Goal: Task Accomplishment & Management: Use online tool/utility

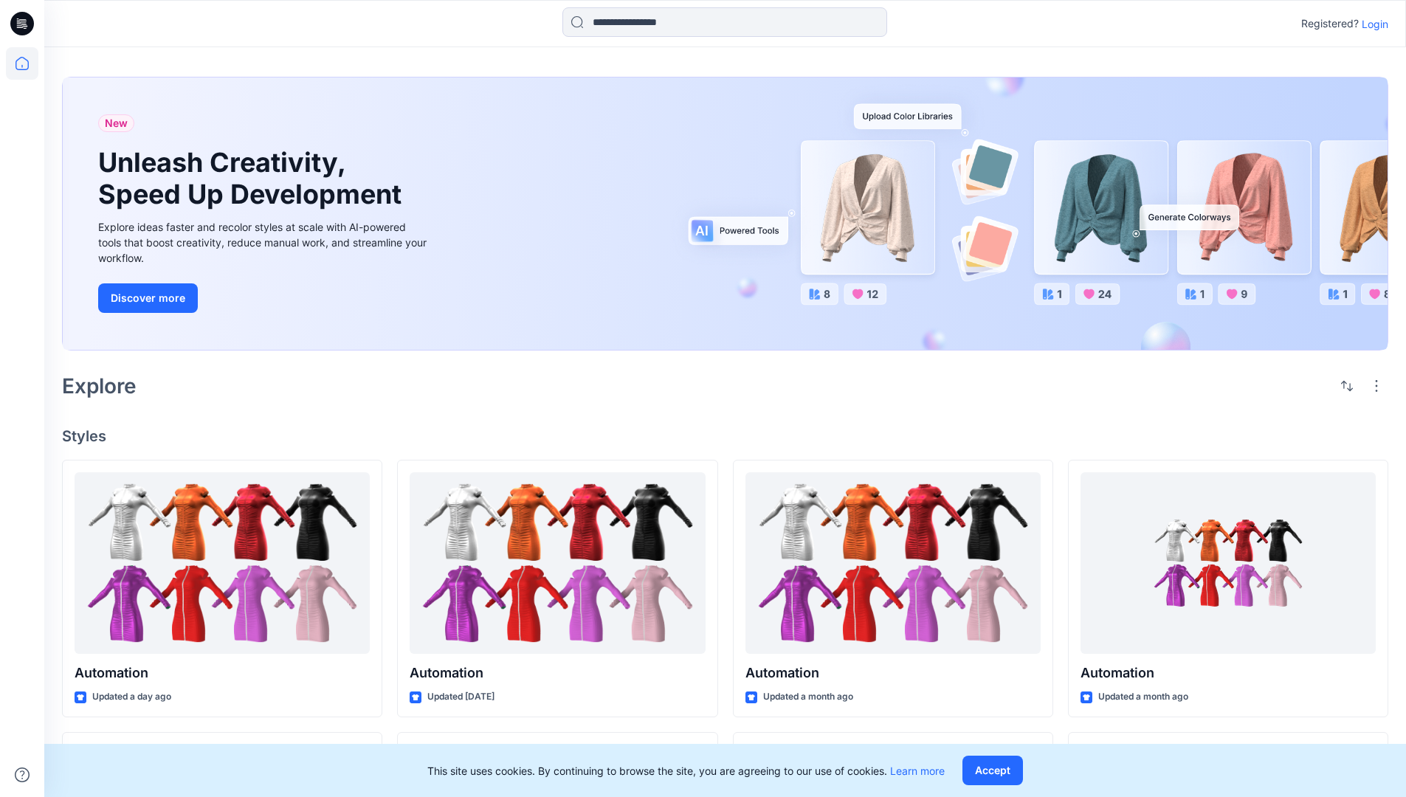
click at [1372, 24] on p "Login" at bounding box center [1375, 24] width 27 height 16
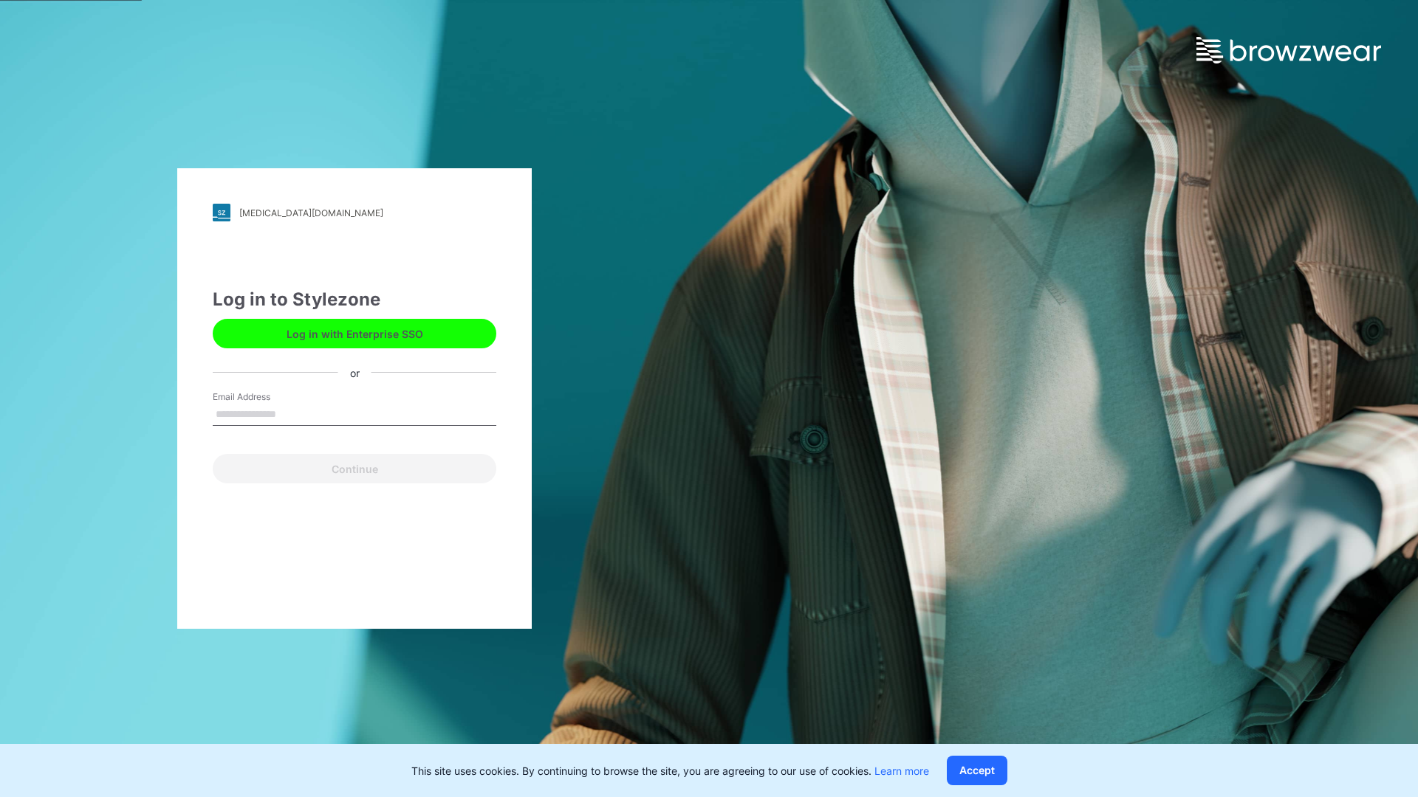
click at [292, 413] on input "Email Address" at bounding box center [355, 415] width 284 height 22
type input "**********"
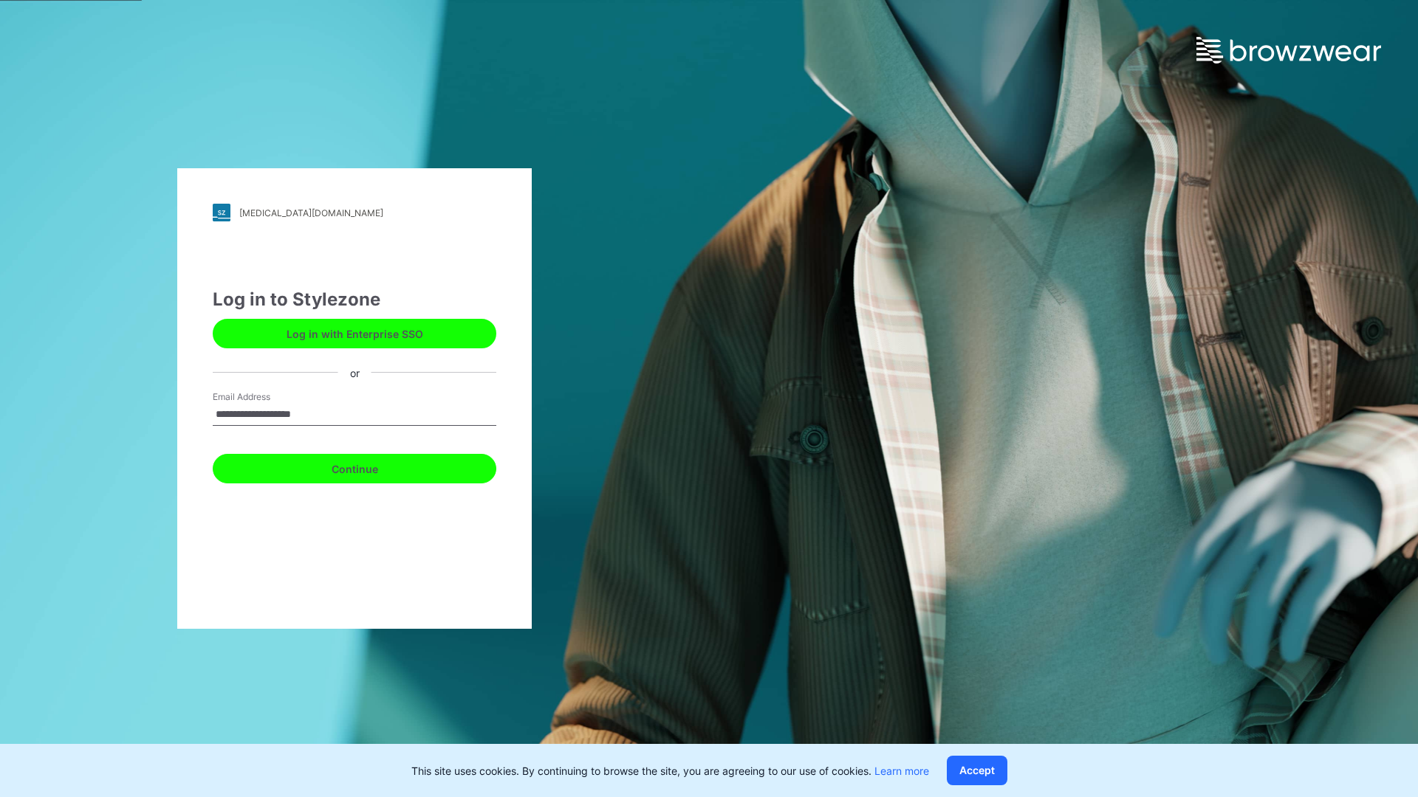
click at [371, 467] on button "Continue" at bounding box center [355, 469] width 284 height 30
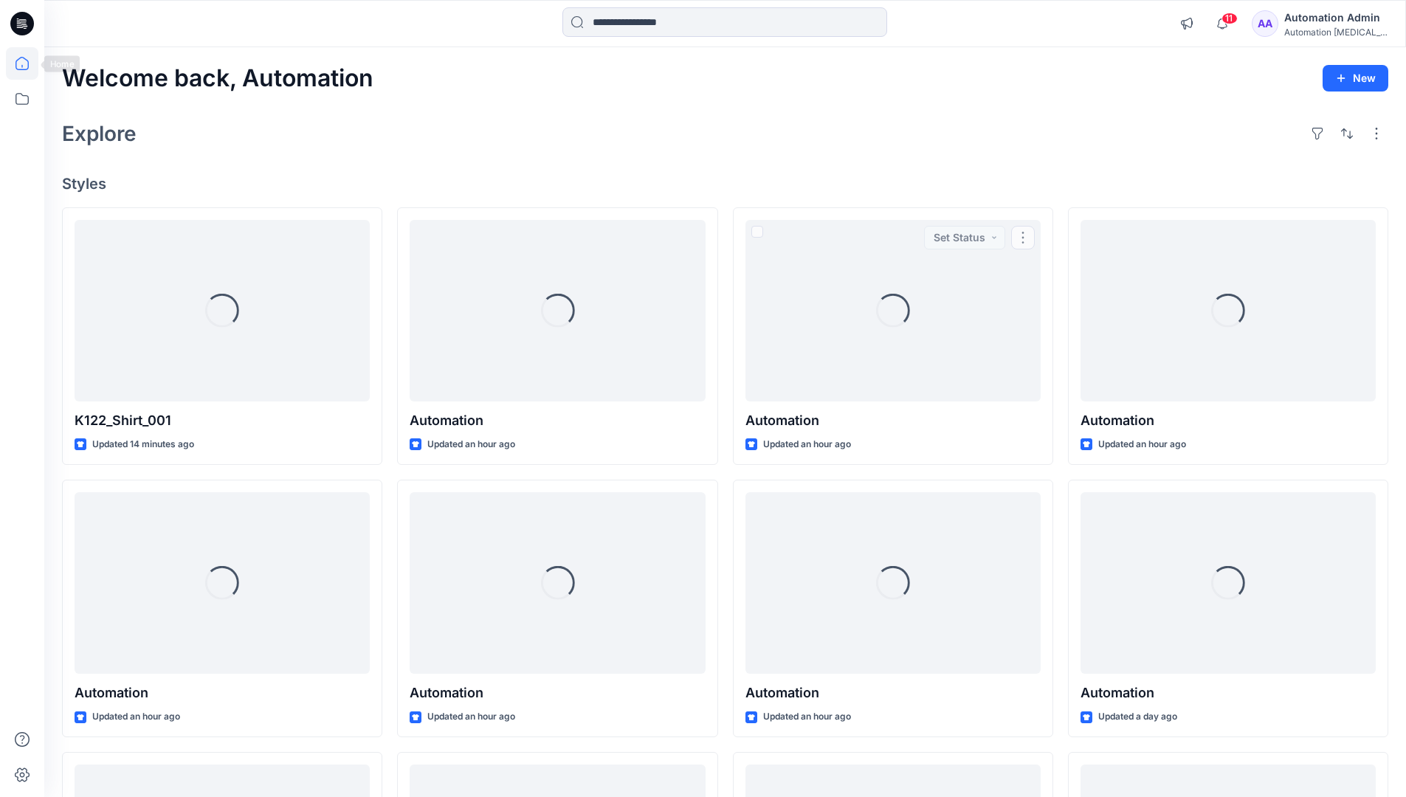
click at [28, 63] on icon at bounding box center [22, 63] width 13 height 13
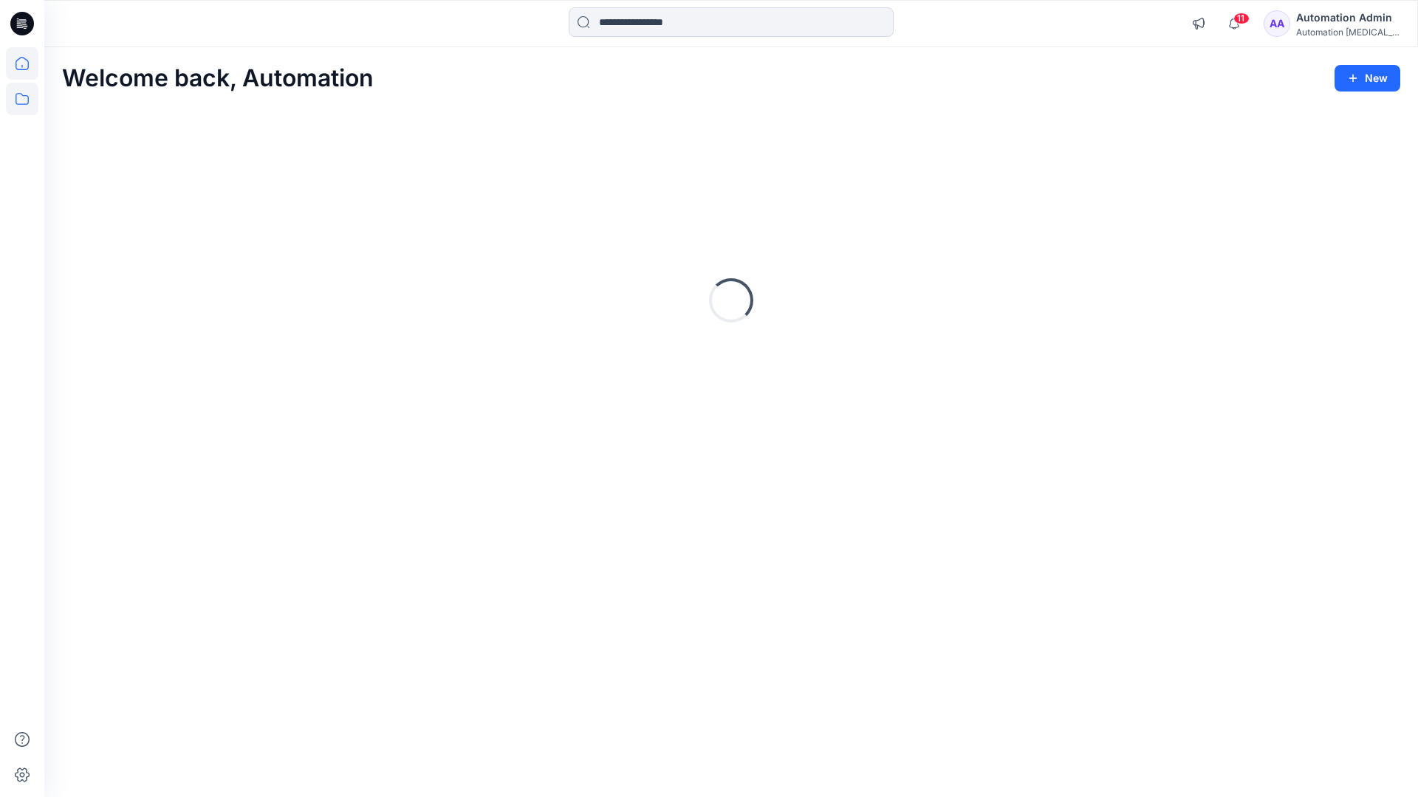
click at [22, 100] on icon at bounding box center [22, 99] width 32 height 32
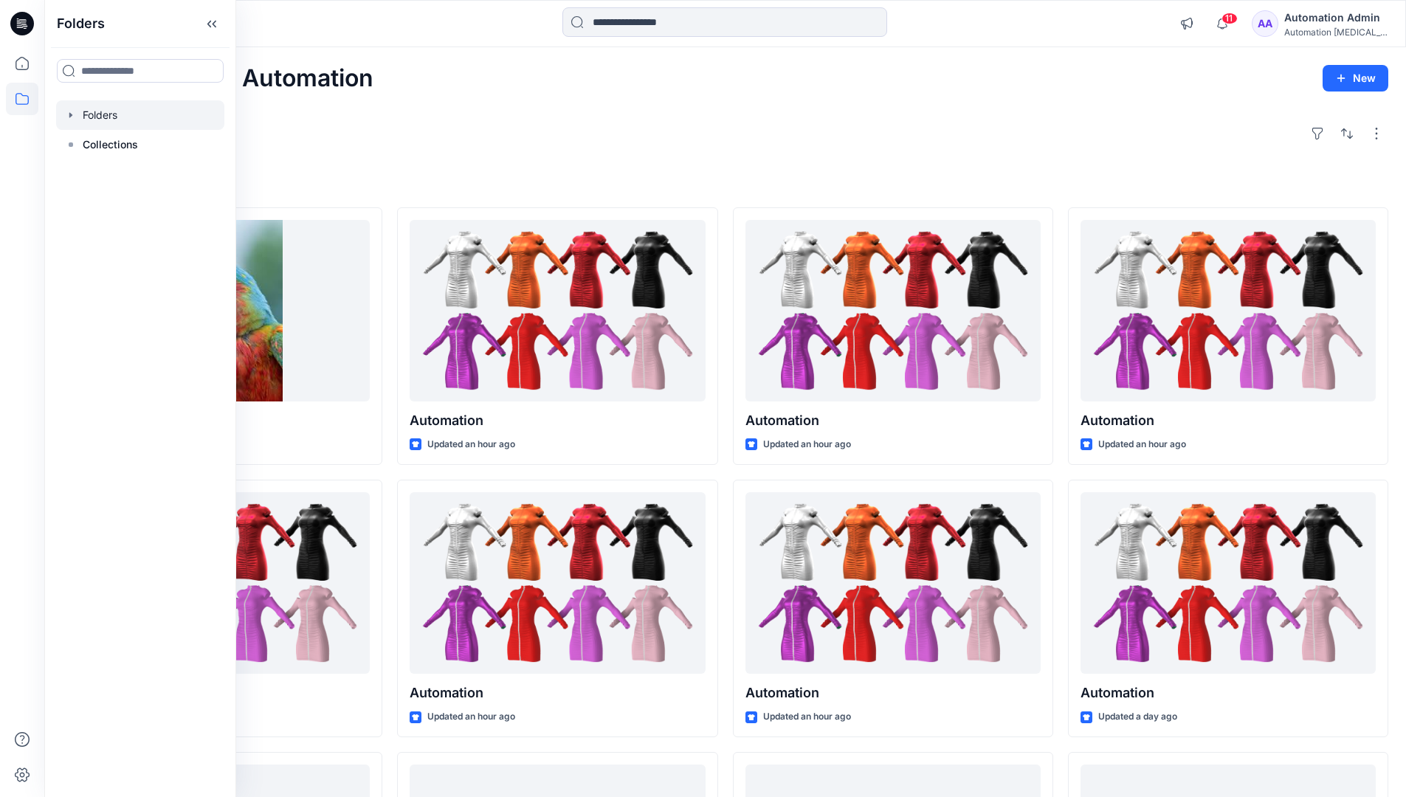
click at [100, 114] on div at bounding box center [140, 115] width 168 height 30
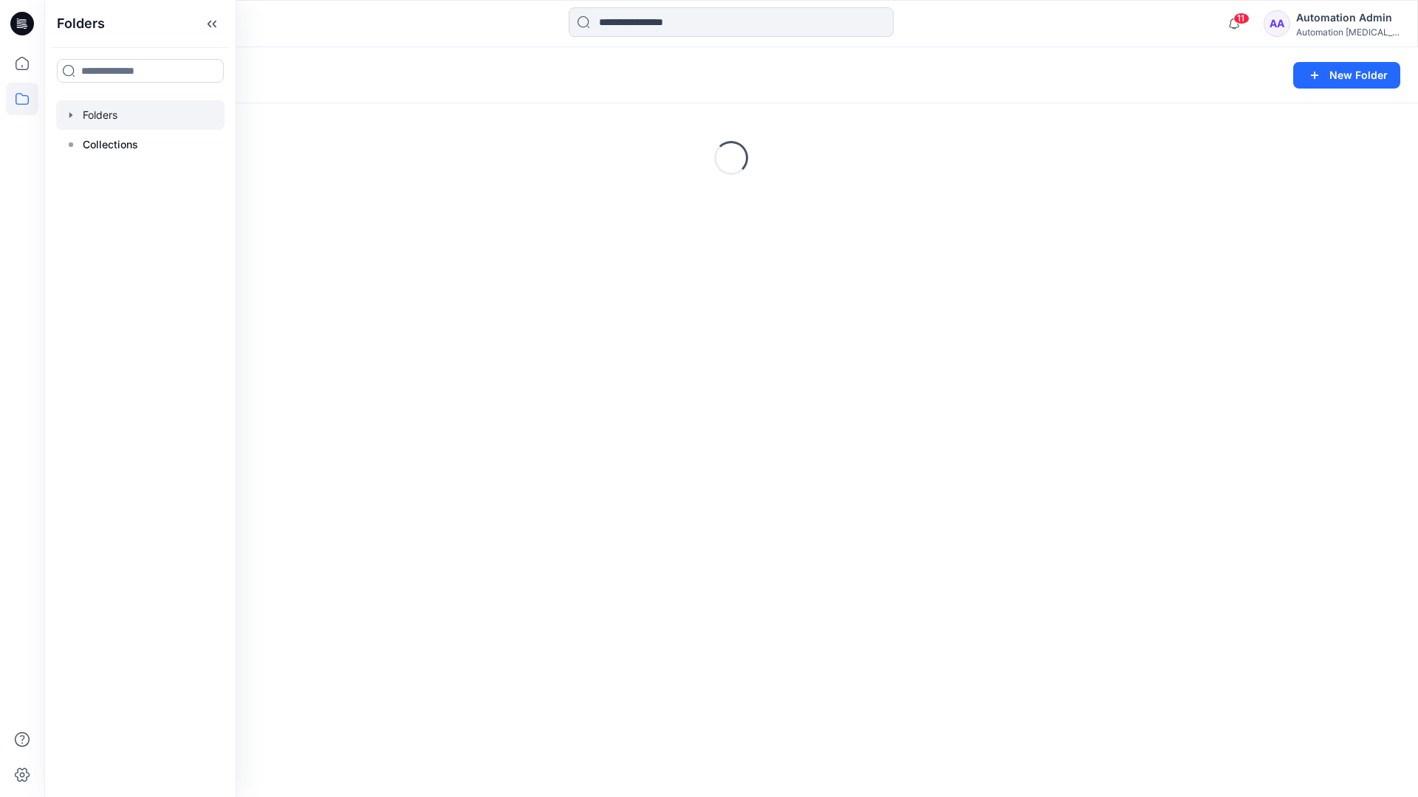
click at [729, 566] on div "Folders New Folder Loading..." at bounding box center [730, 422] width 1373 height 750
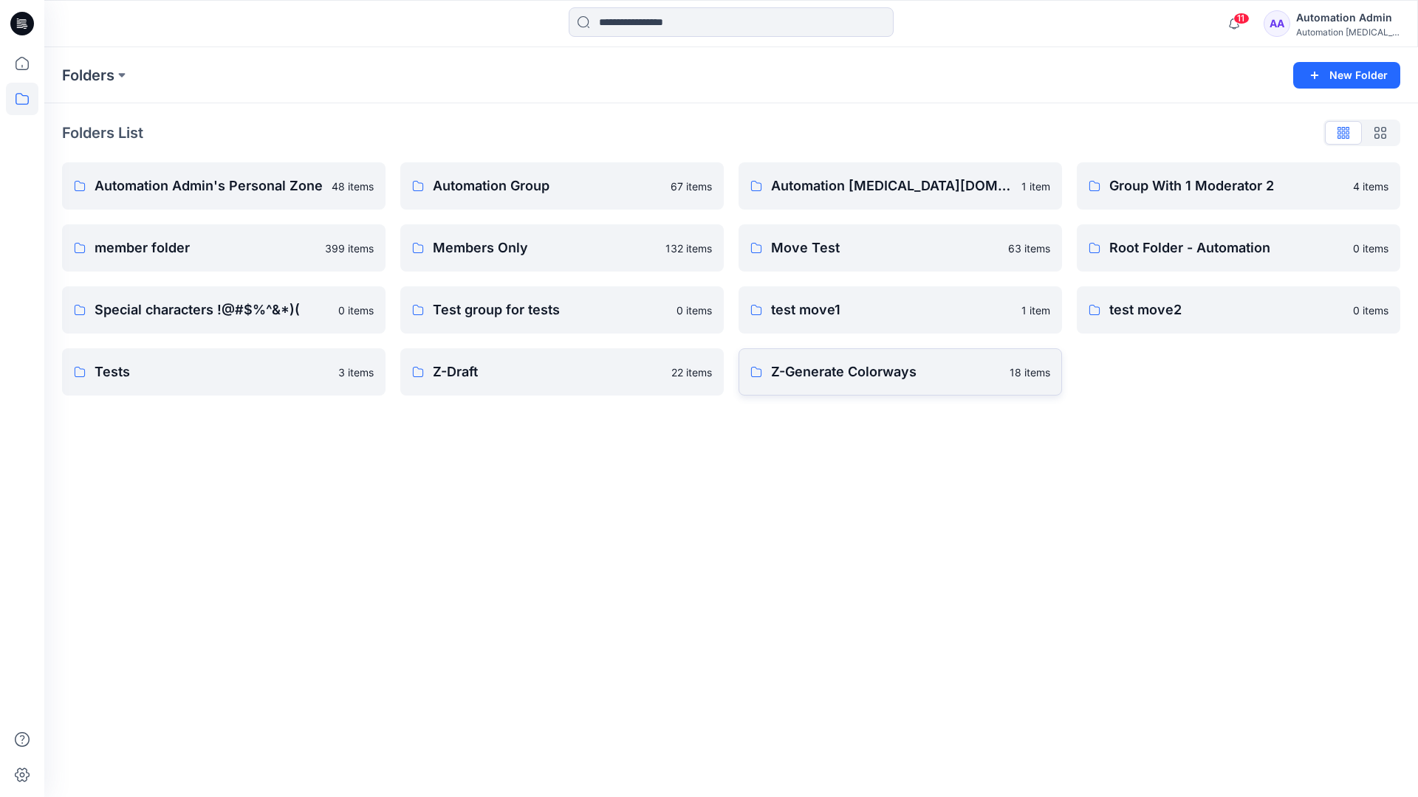
click at [841, 379] on p "Z-Generate Colorways" at bounding box center [886, 372] width 230 height 21
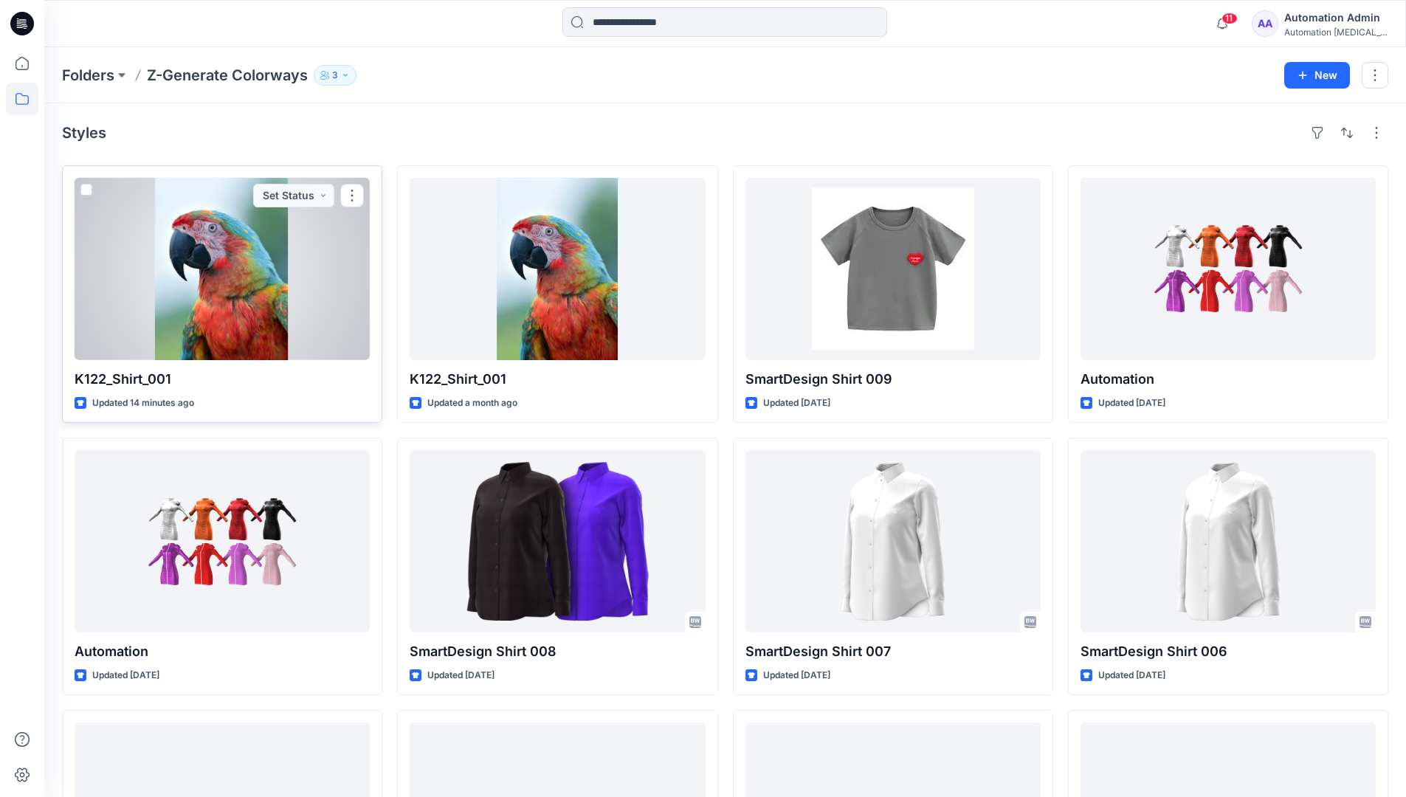
click at [87, 191] on span at bounding box center [86, 190] width 12 height 12
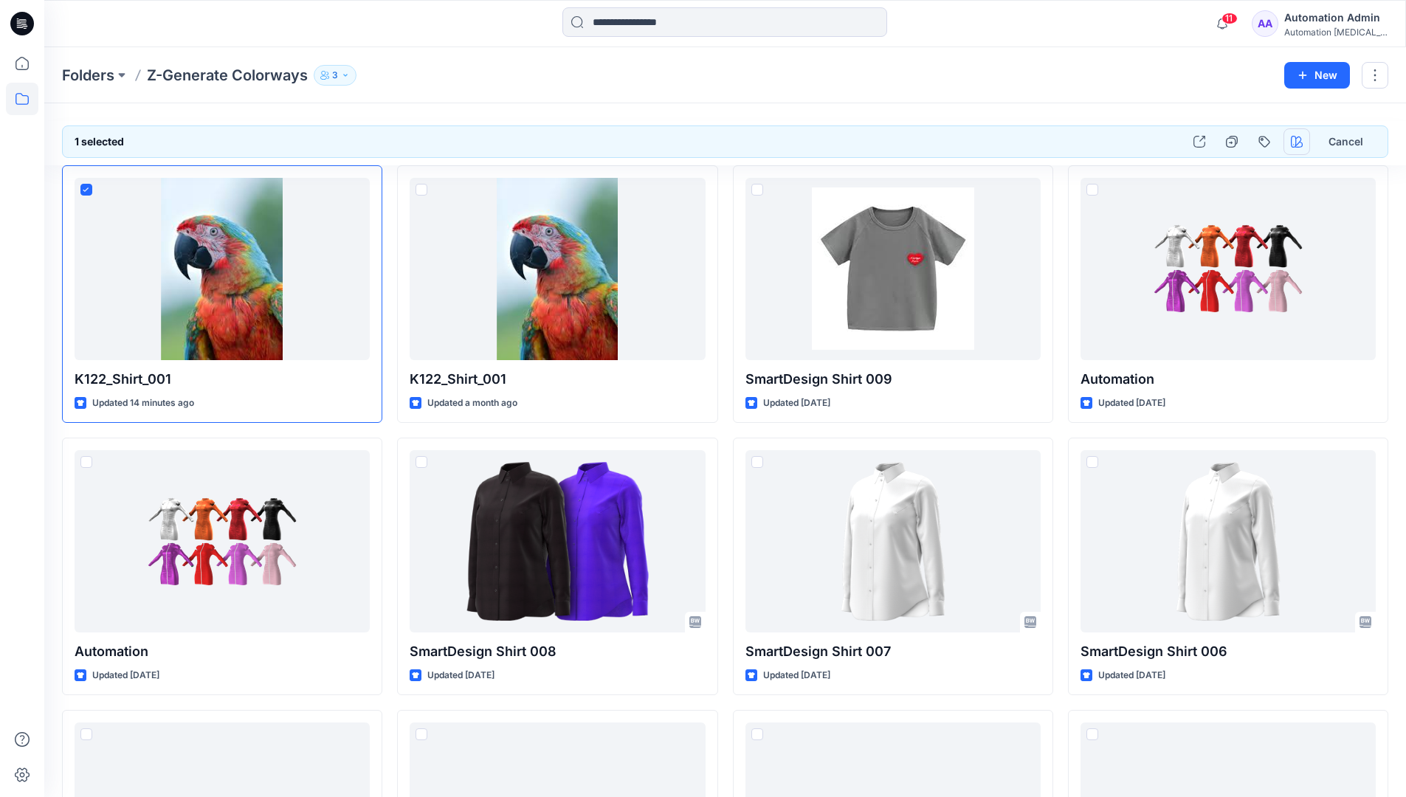
click at [1295, 144] on icon "button" at bounding box center [1297, 142] width 12 height 12
